Goal: Task Accomplishment & Management: Complete application form

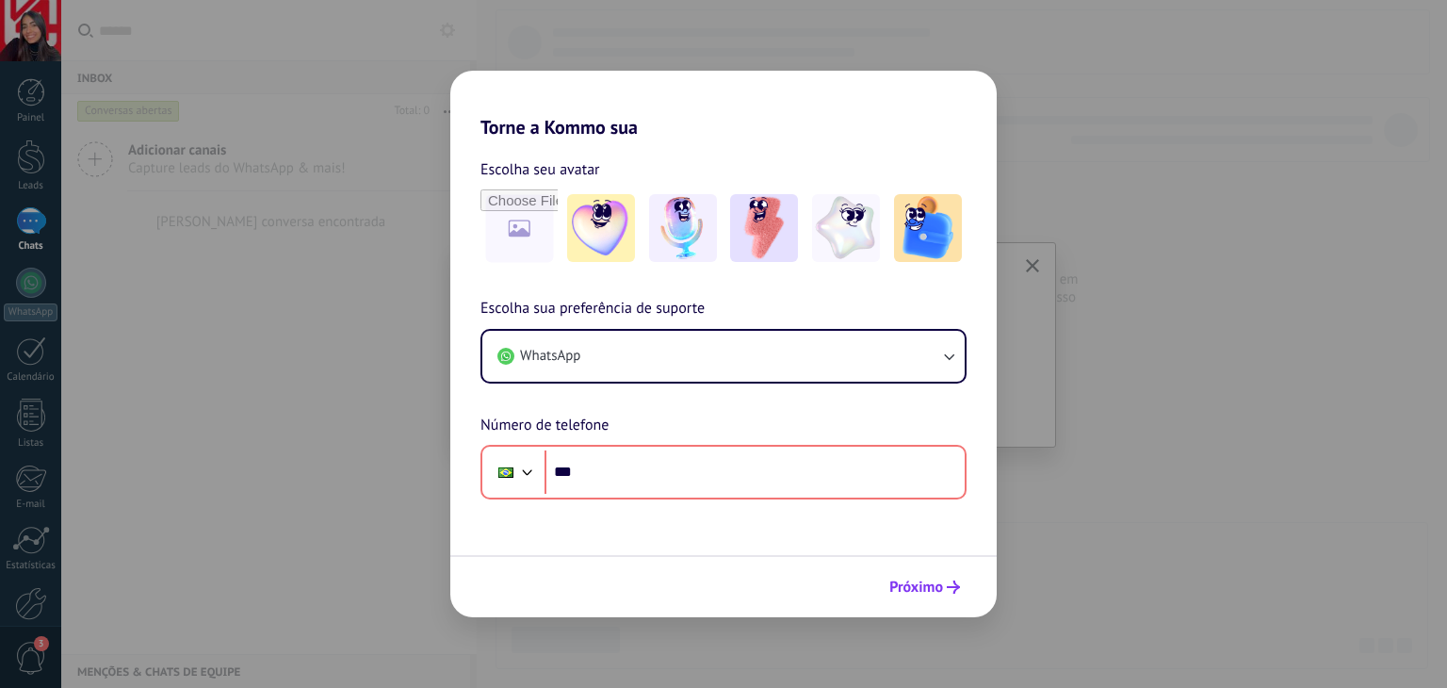
click at [927, 581] on span "Próximo" at bounding box center [916, 586] width 54 height 13
